Goal: Information Seeking & Learning: Learn about a topic

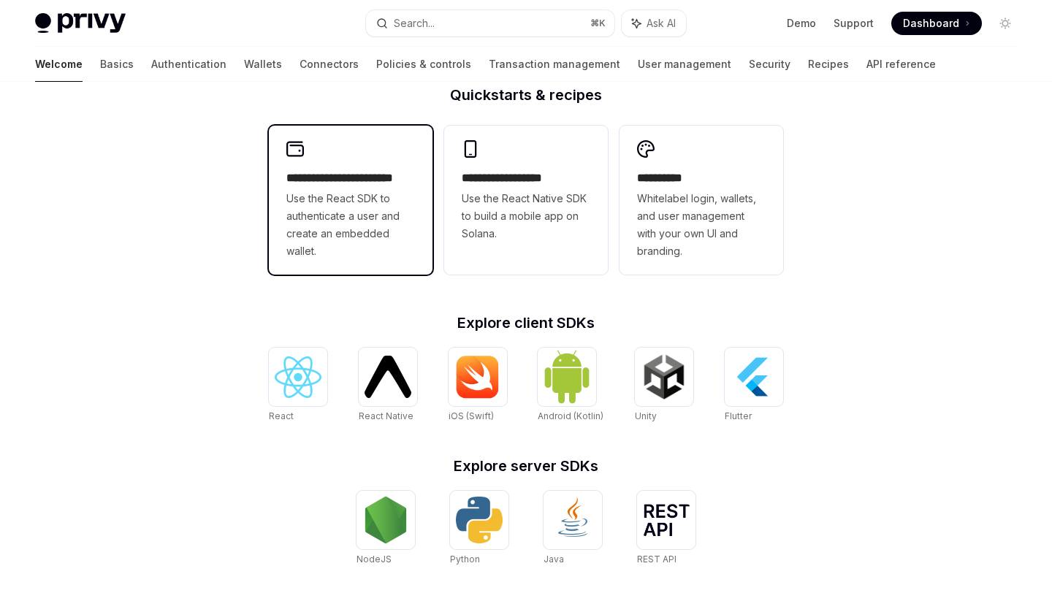
scroll to position [358, 0]
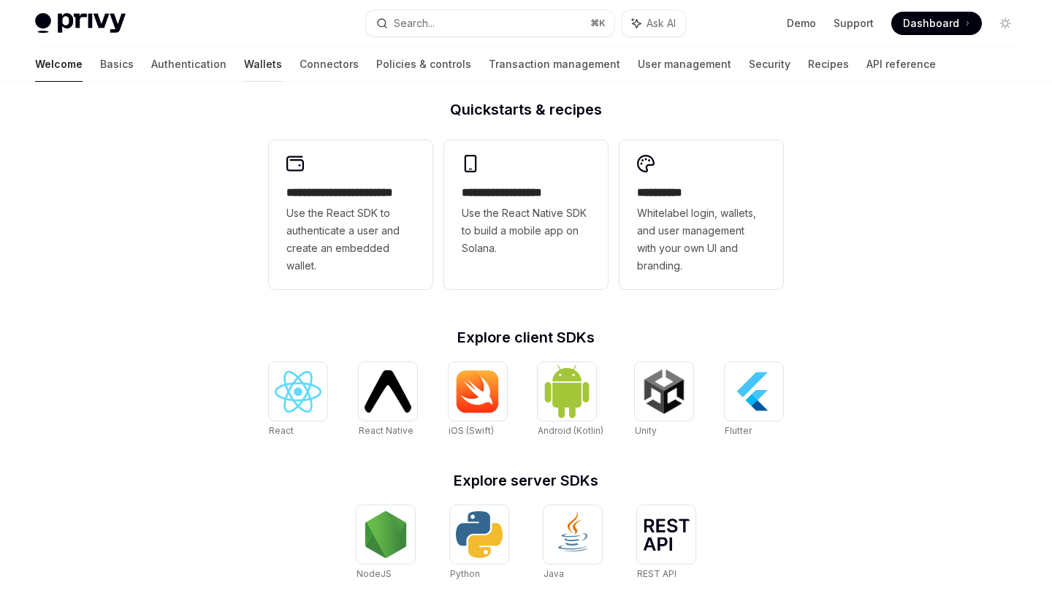
click at [244, 62] on link "Wallets" at bounding box center [263, 64] width 38 height 35
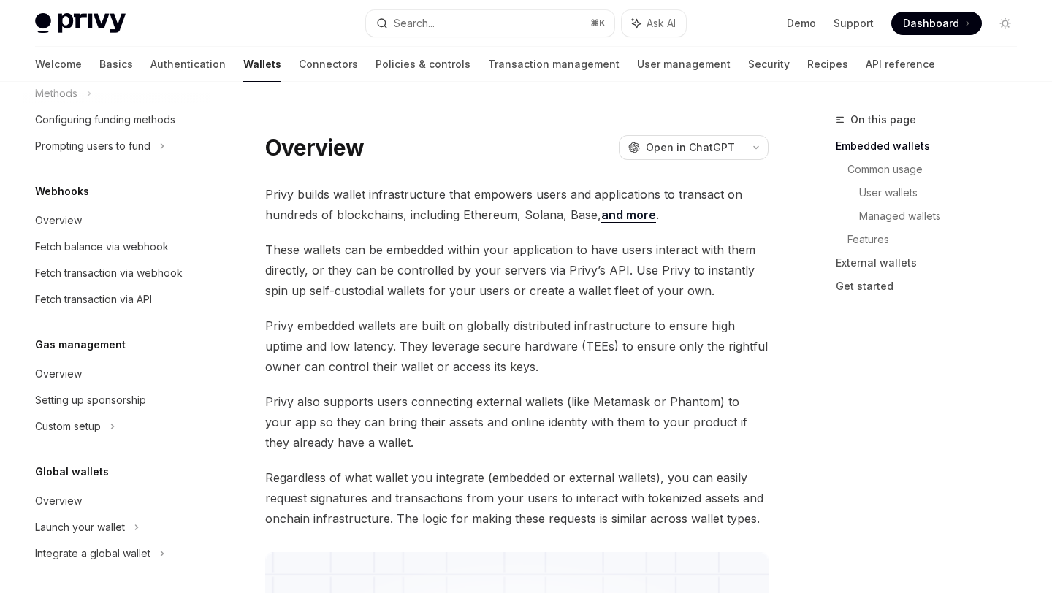
scroll to position [662, 0]
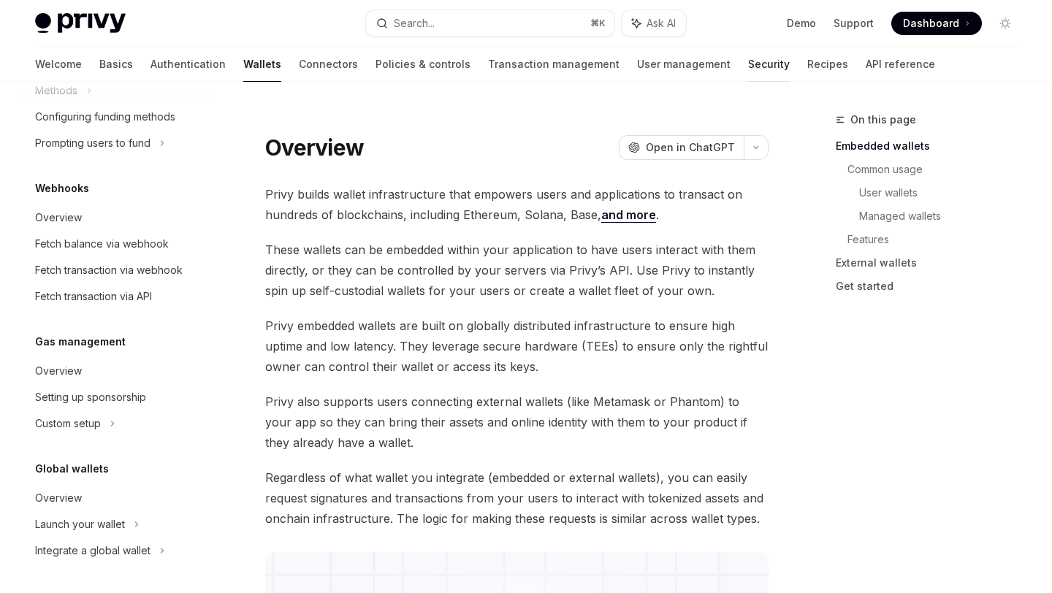
click at [748, 66] on link "Security" at bounding box center [769, 64] width 42 height 35
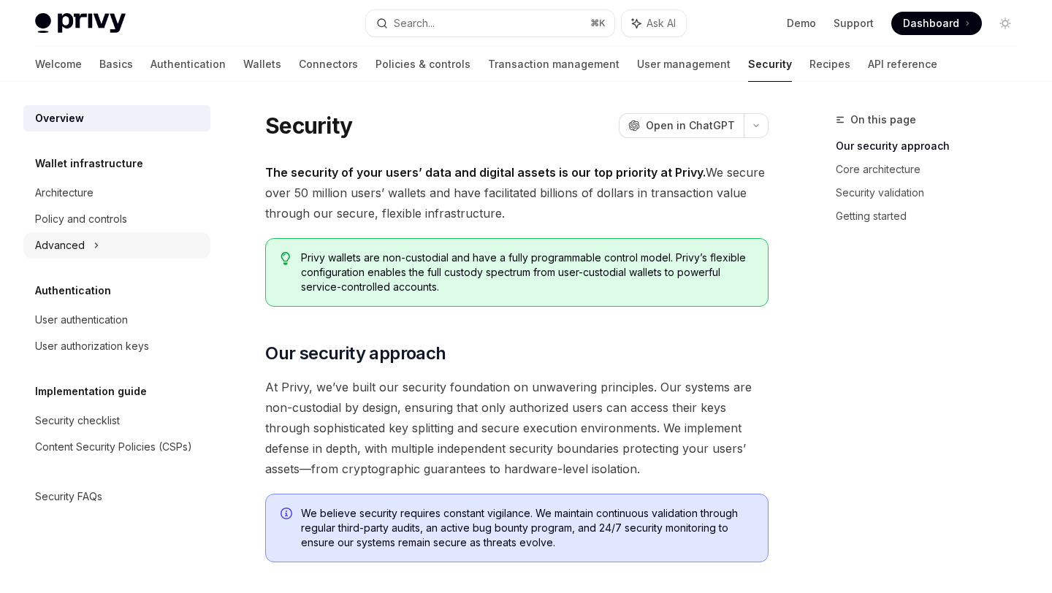
click at [94, 244] on icon at bounding box center [97, 246] width 6 height 18
type textarea "*"
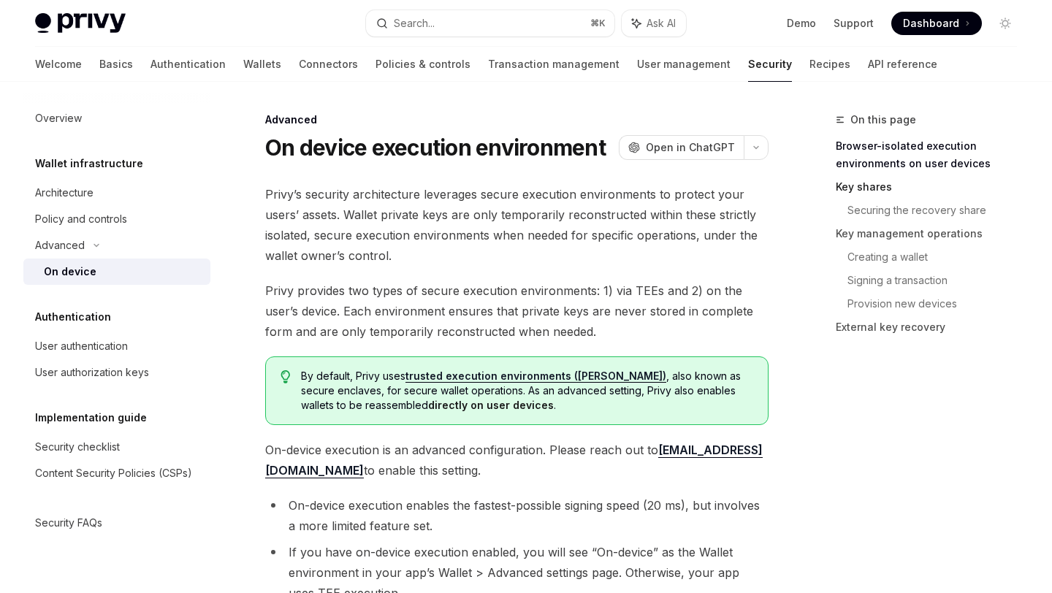
click at [869, 184] on link "Key shares" at bounding box center [932, 186] width 193 height 23
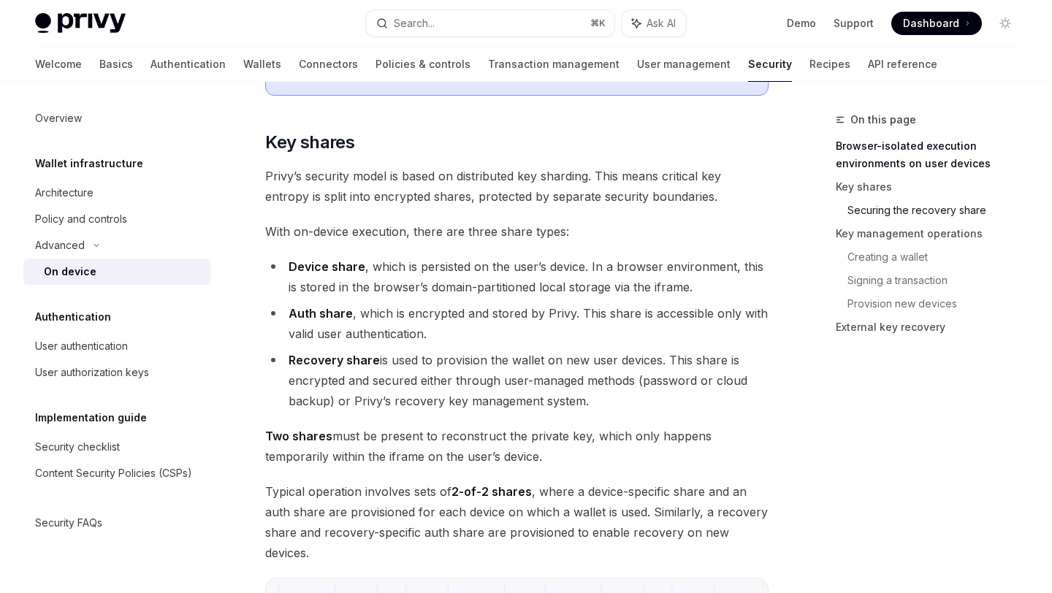
click at [890, 209] on link "Securing the recovery share" at bounding box center [938, 210] width 181 height 23
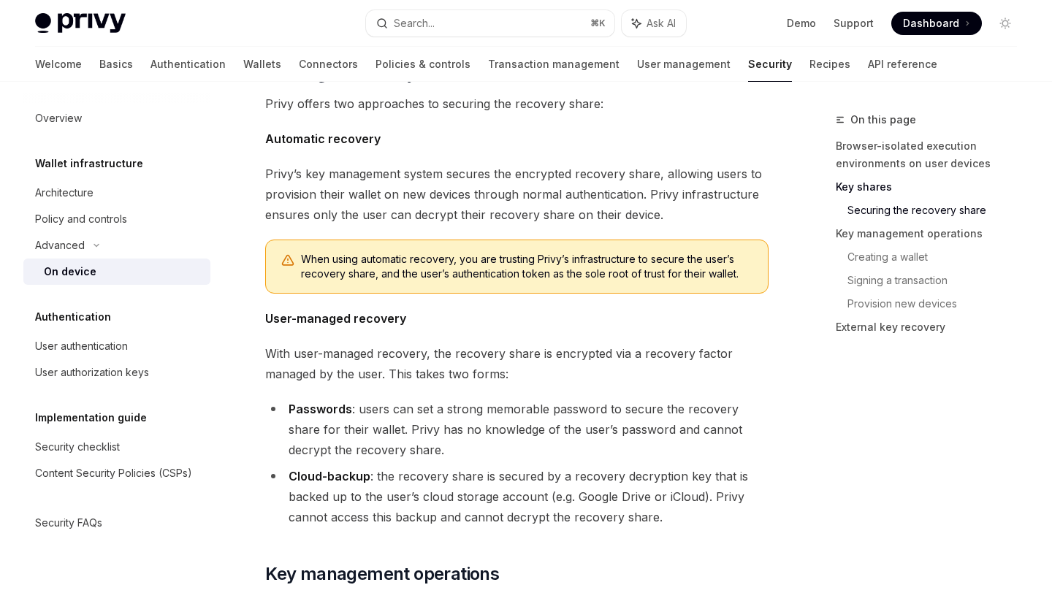
scroll to position [1854, 0]
